Goal: Find specific page/section: Find specific page/section

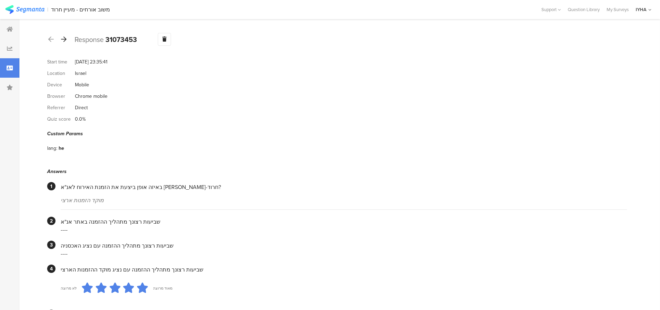
click at [64, 37] on icon at bounding box center [64, 39] width 6 height 6
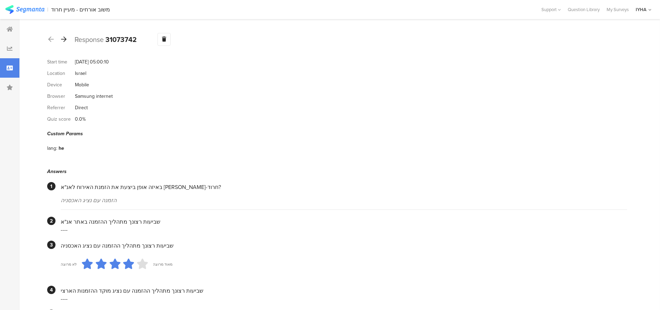
click at [64, 37] on icon at bounding box center [64, 39] width 6 height 6
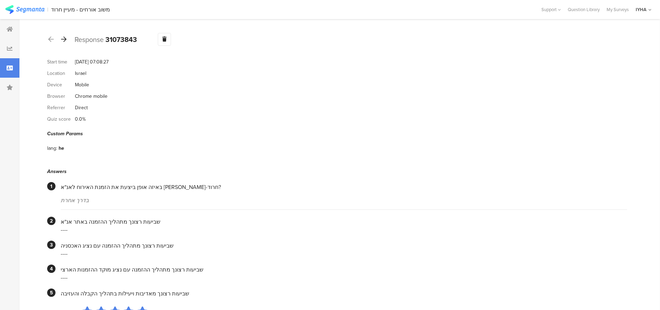
click at [64, 37] on icon at bounding box center [64, 39] width 6 height 6
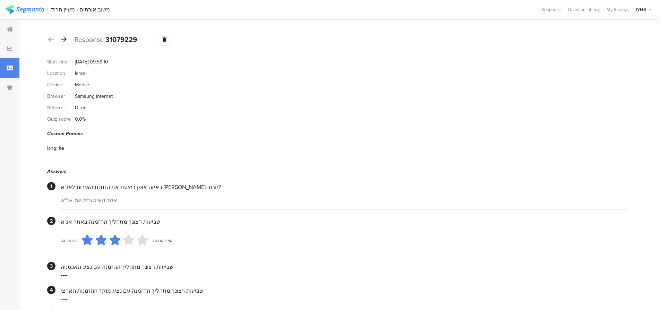
click at [64, 37] on icon at bounding box center [64, 39] width 6 height 6
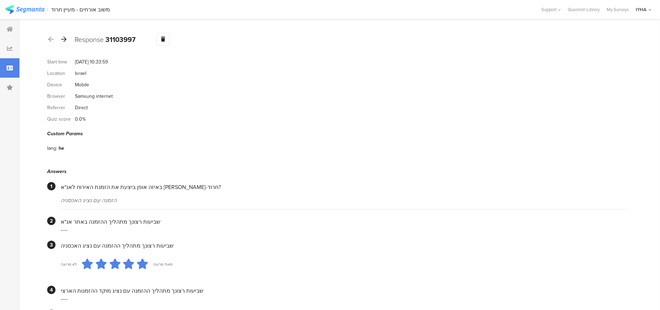
click at [64, 37] on icon at bounding box center [64, 39] width 6 height 6
click at [63, 37] on icon at bounding box center [64, 39] width 6 height 6
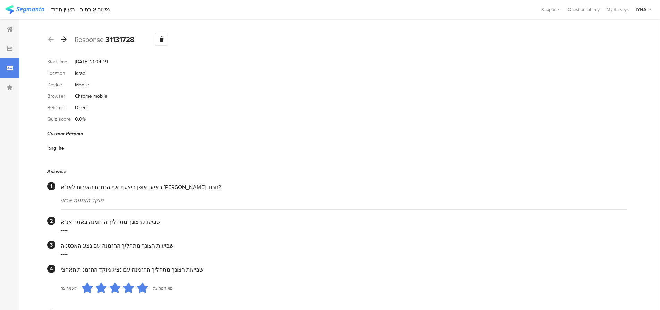
click at [63, 37] on icon at bounding box center [64, 39] width 6 height 6
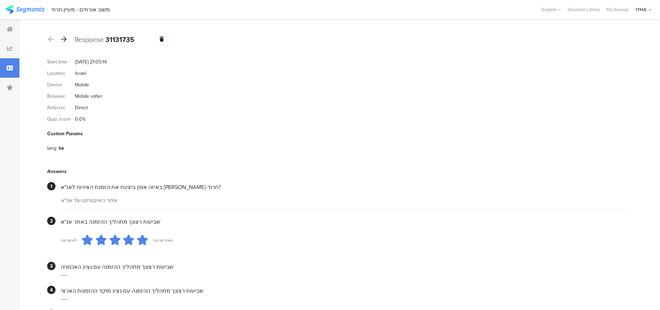
click at [63, 37] on icon at bounding box center [64, 39] width 6 height 6
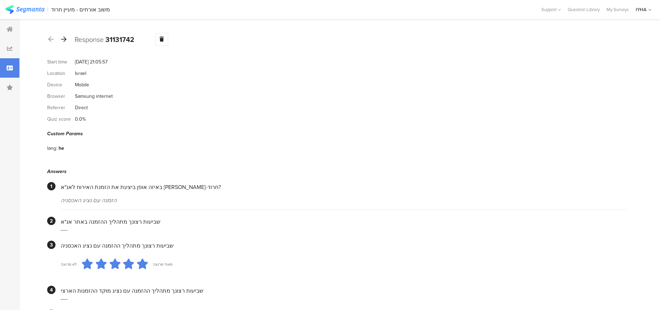
click at [63, 38] on icon at bounding box center [64, 39] width 6 height 6
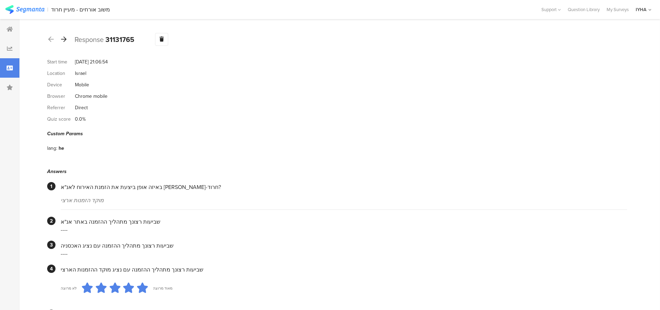
click at [63, 38] on icon at bounding box center [64, 39] width 6 height 6
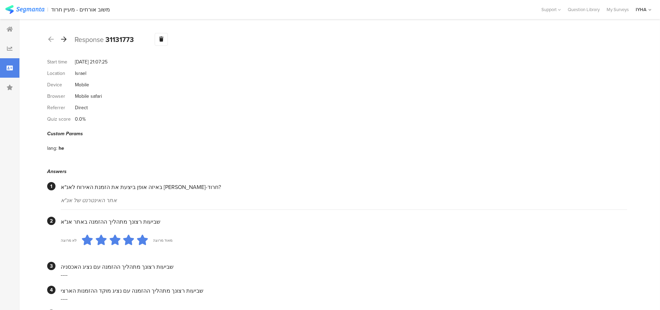
click at [63, 38] on icon at bounding box center [64, 39] width 6 height 6
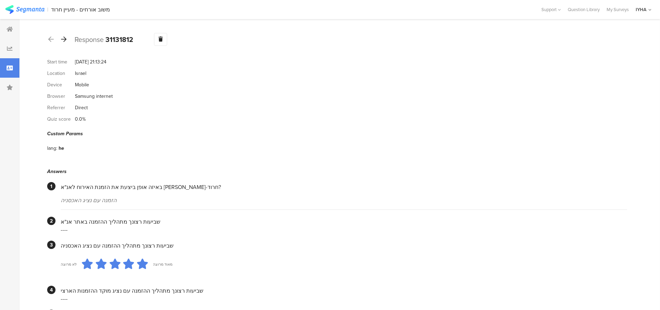
click at [63, 38] on icon at bounding box center [64, 39] width 6 height 6
click at [62, 38] on icon at bounding box center [64, 39] width 6 height 6
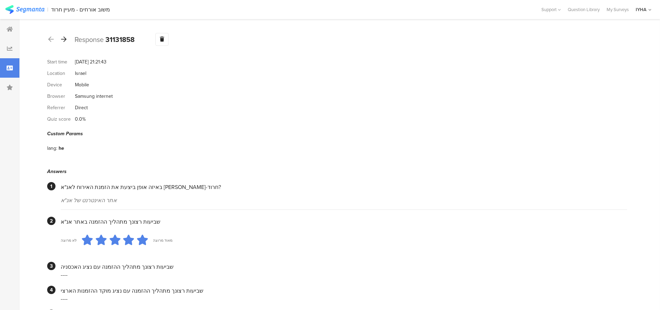
click at [62, 38] on icon at bounding box center [64, 39] width 6 height 6
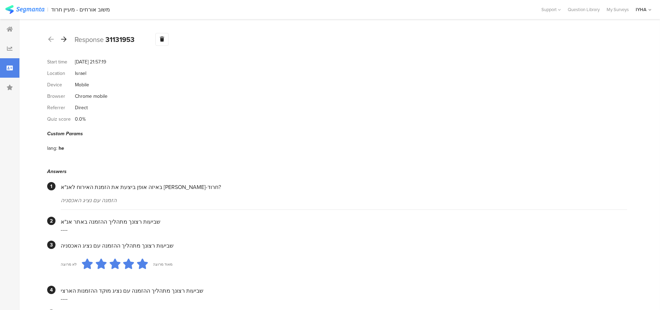
click at [62, 38] on icon at bounding box center [64, 39] width 6 height 6
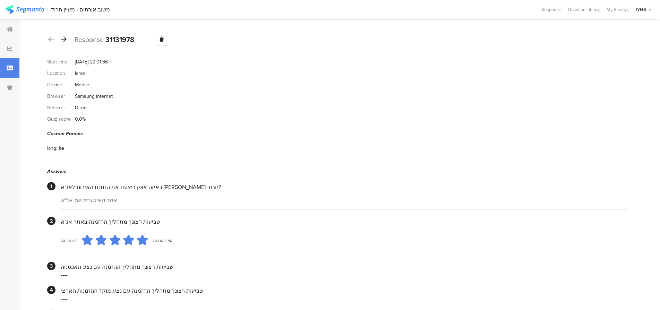
click at [62, 38] on icon at bounding box center [64, 39] width 6 height 6
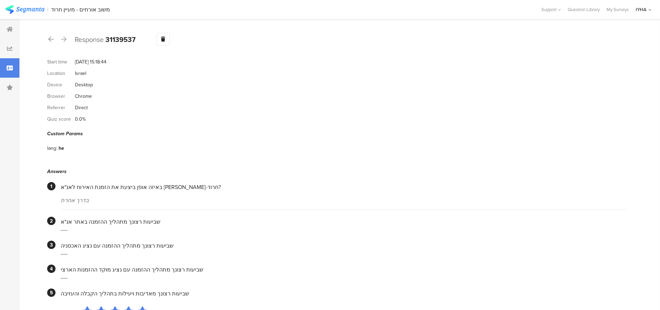
click at [62, 38] on icon at bounding box center [64, 39] width 6 height 6
